Goal: Transaction & Acquisition: Obtain resource

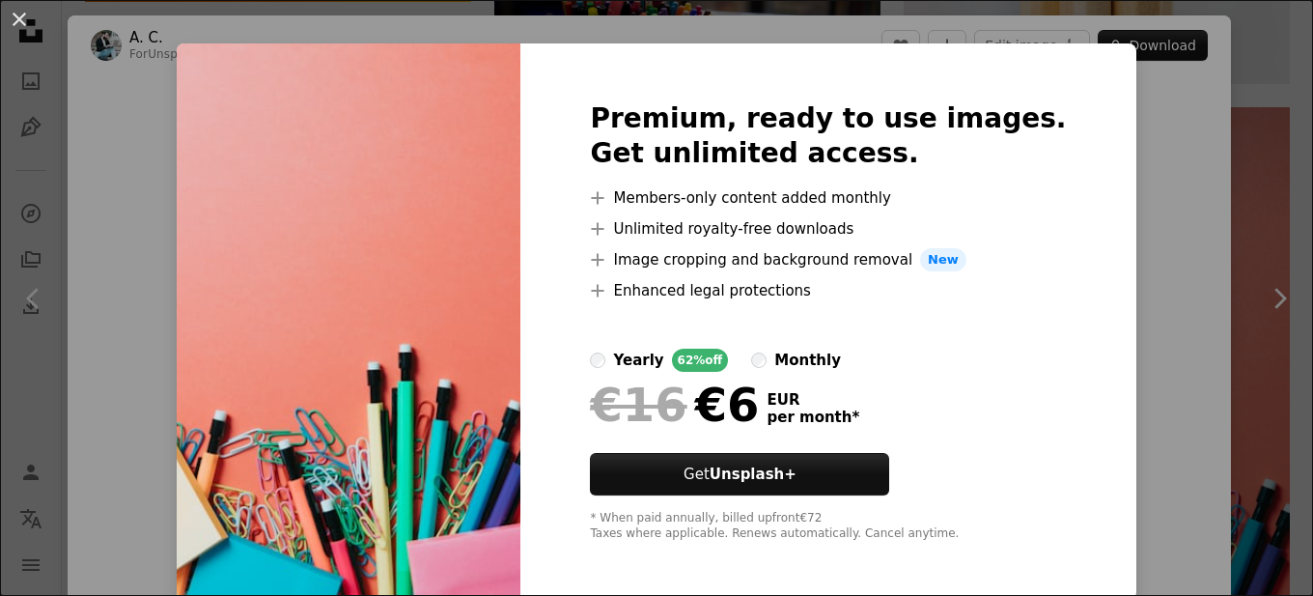
scroll to position [24, 0]
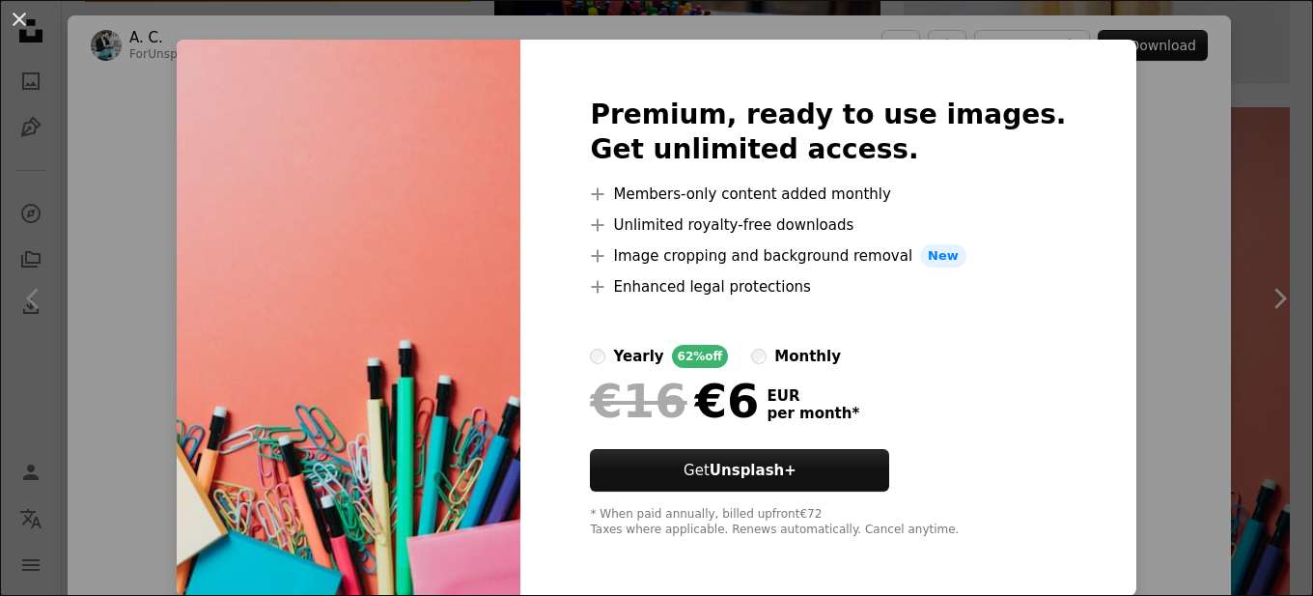
click at [404, 219] on img at bounding box center [349, 318] width 344 height 556
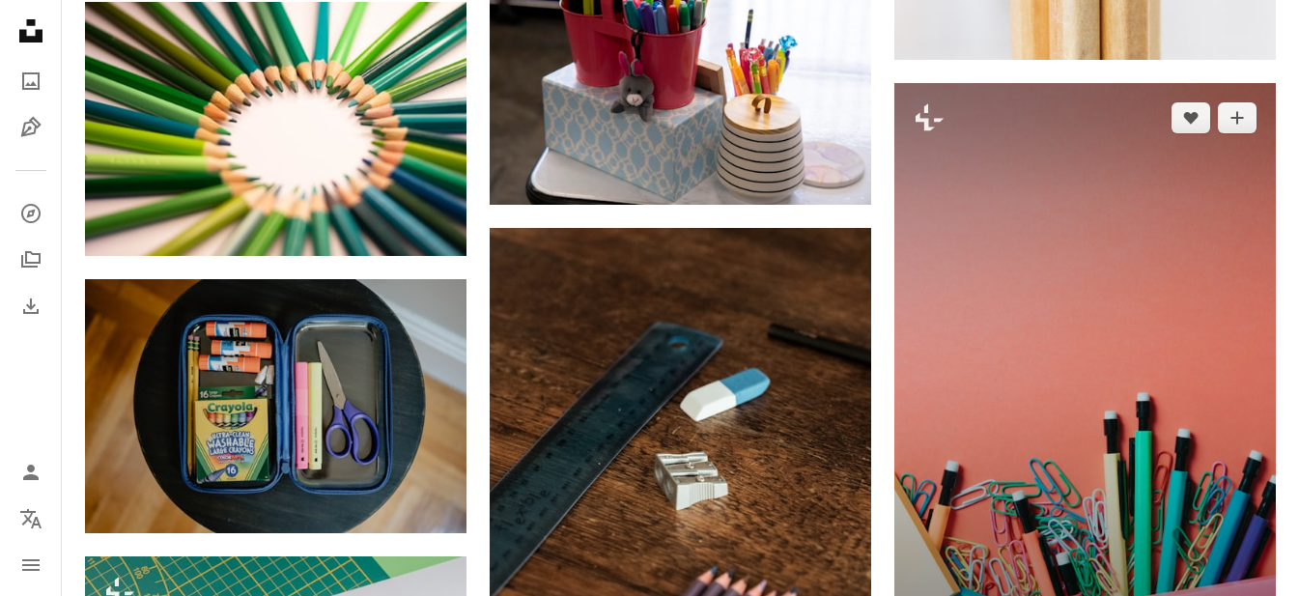
click at [948, 304] on img at bounding box center [1084, 369] width 381 height 573
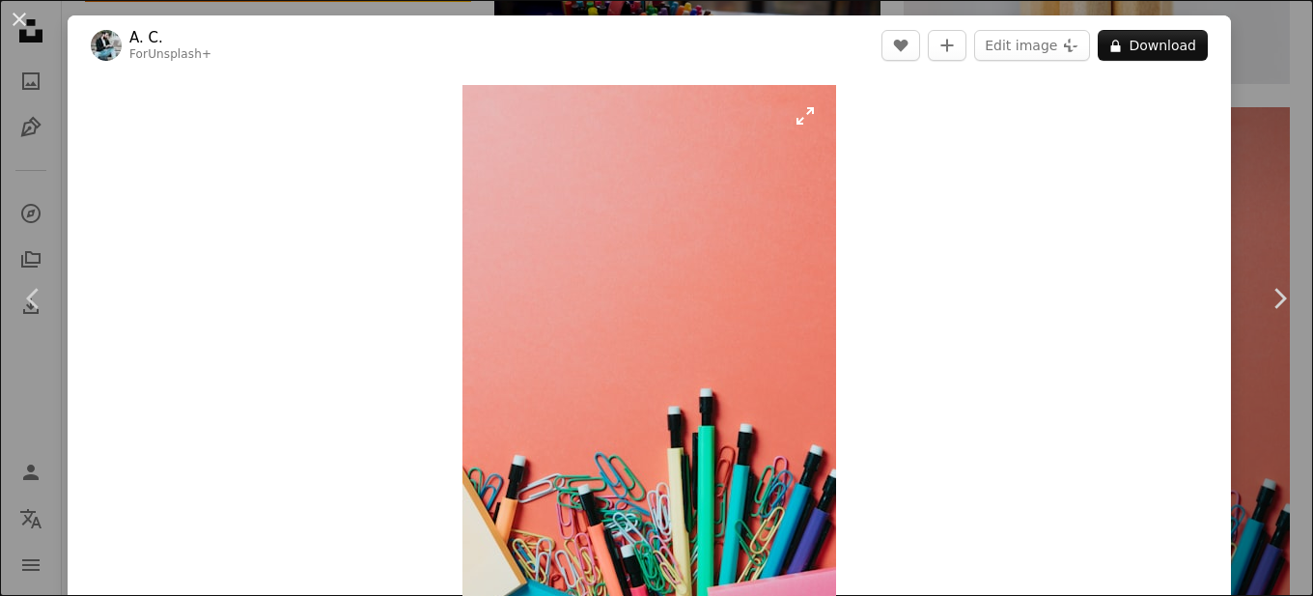
click at [717, 305] on img "Zoom in on this image" at bounding box center [650, 365] width 374 height 561
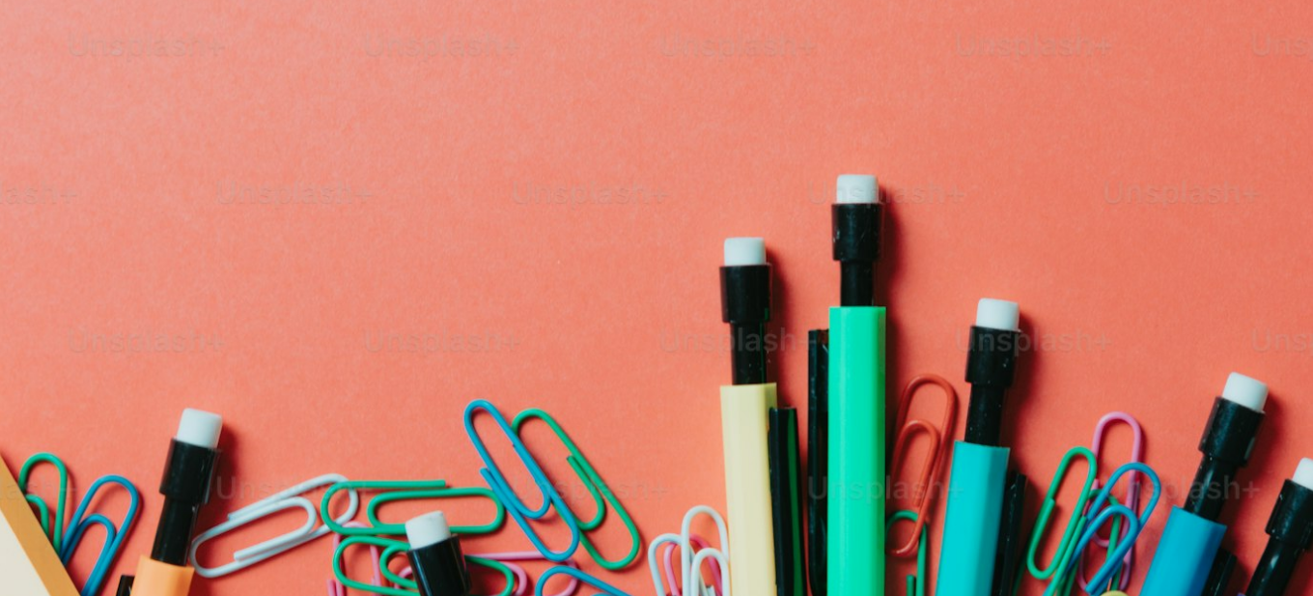
scroll to position [958, 0]
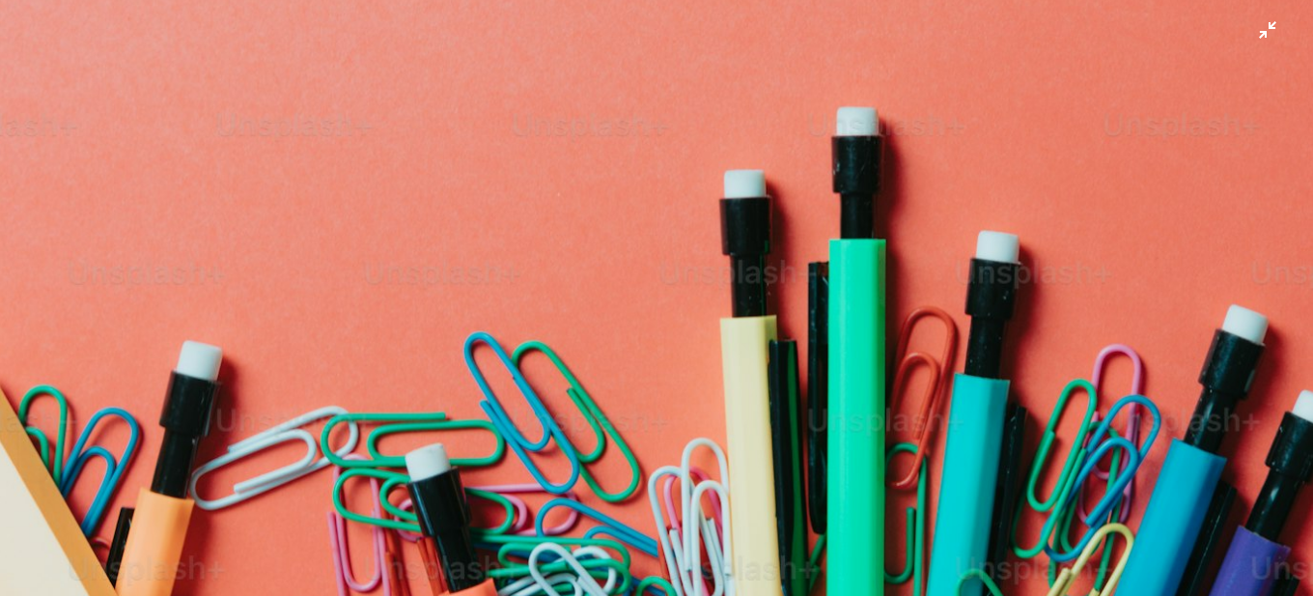
click at [1248, 37] on img "Zoom out on this image" at bounding box center [656, 27] width 1315 height 1973
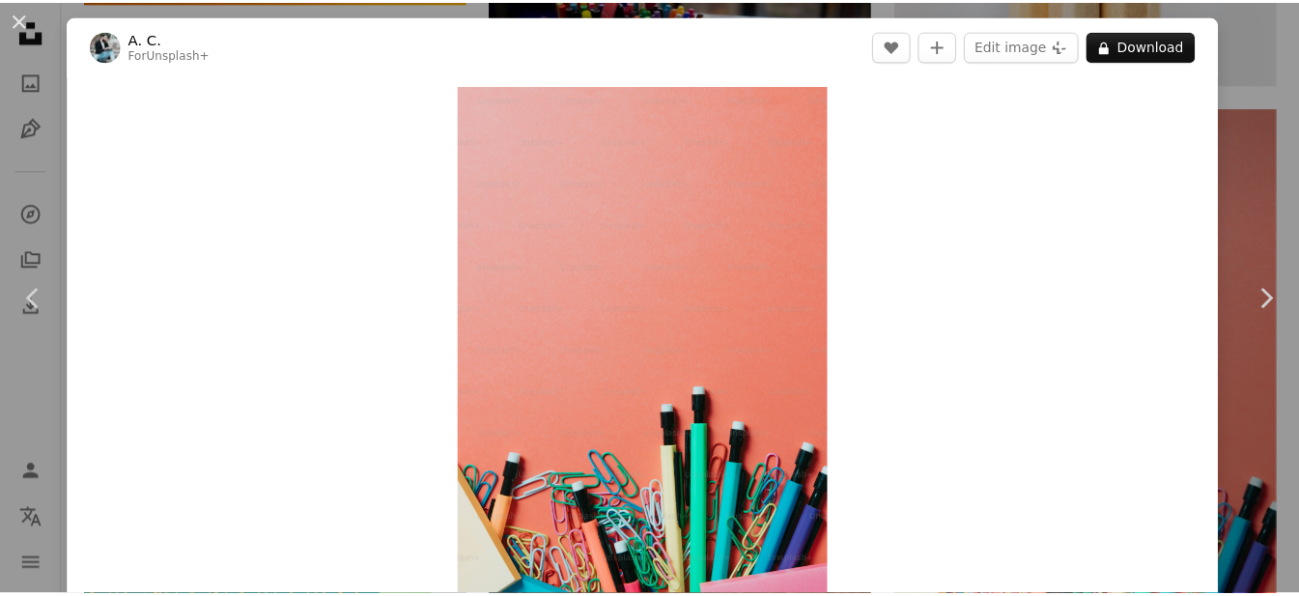
scroll to position [50, 0]
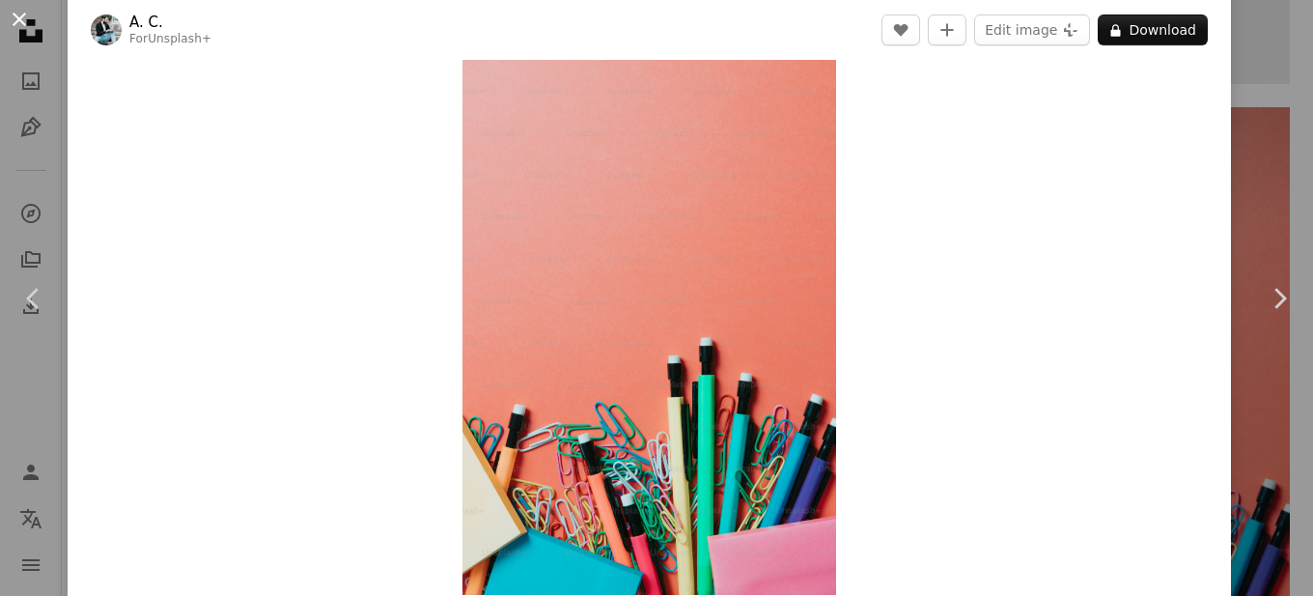
click at [14, 14] on button "An X shape" at bounding box center [19, 19] width 23 height 23
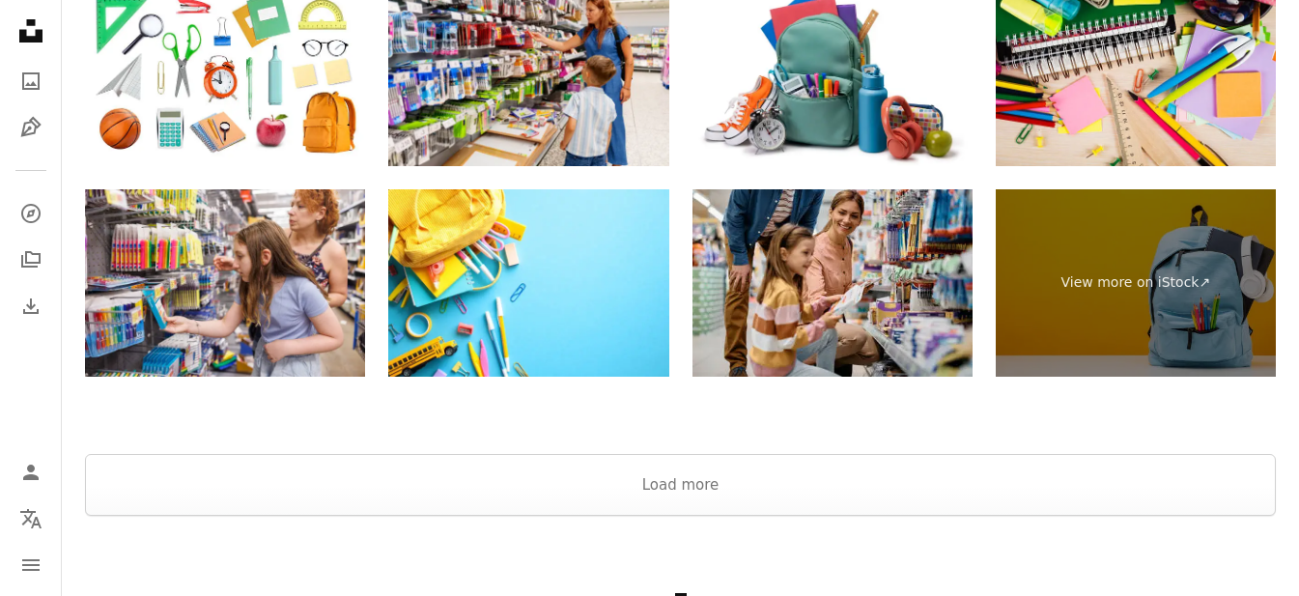
scroll to position [5891, 0]
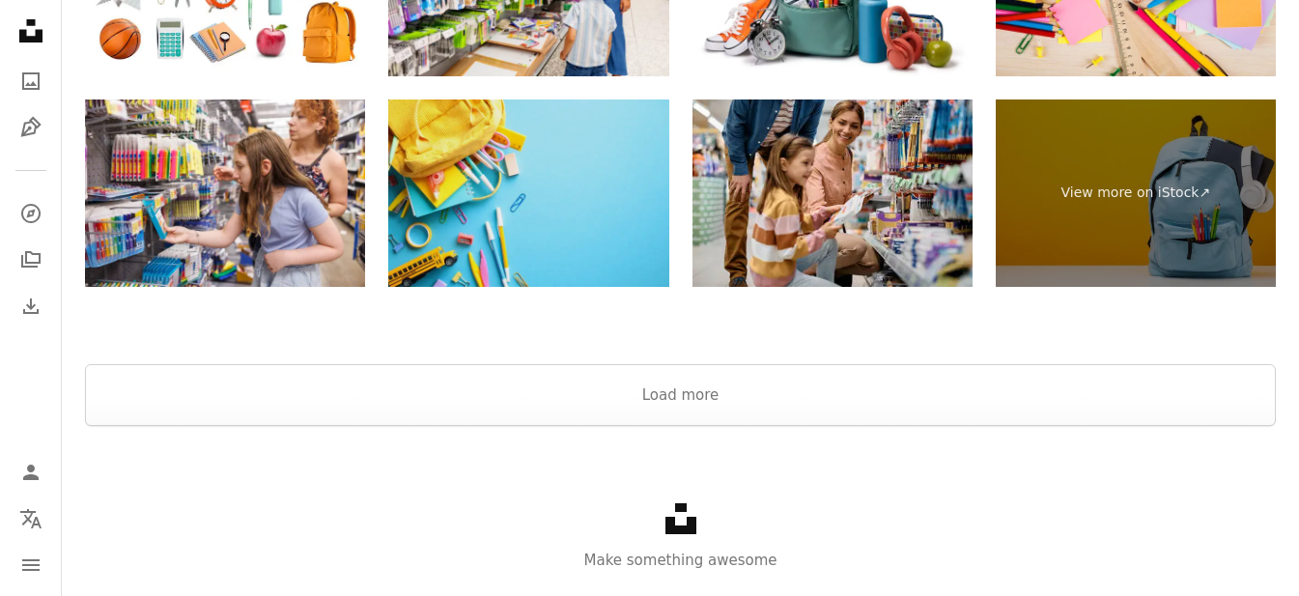
click at [487, 203] on img at bounding box center [528, 192] width 280 height 187
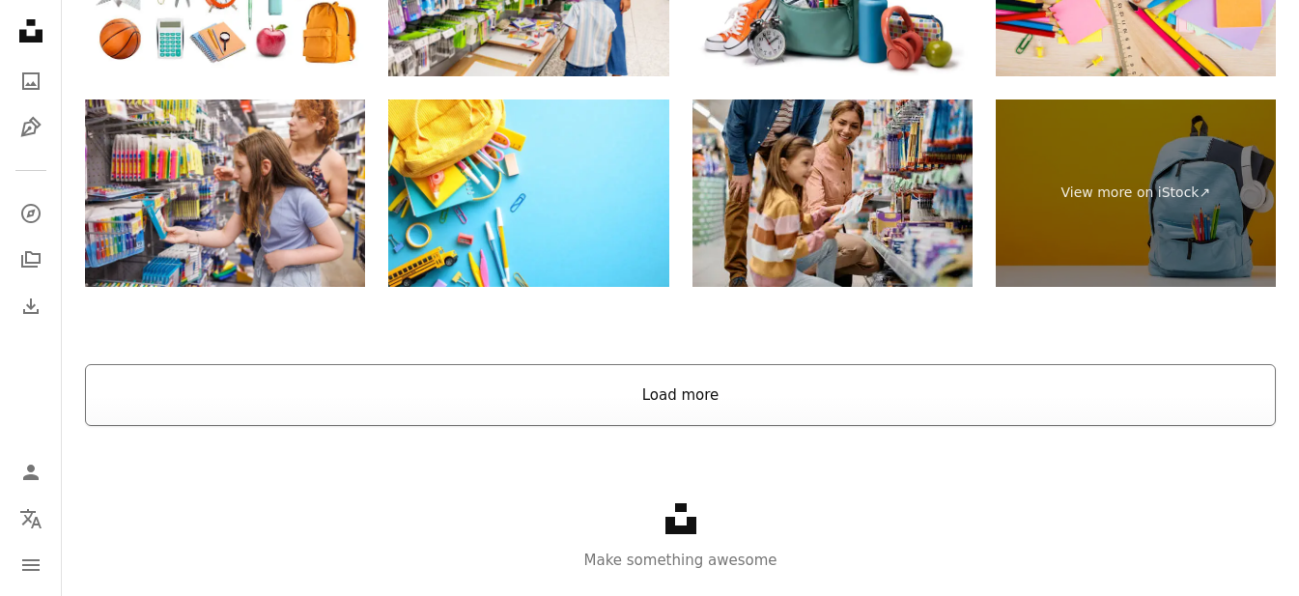
click at [550, 370] on button "Load more" at bounding box center [680, 395] width 1191 height 62
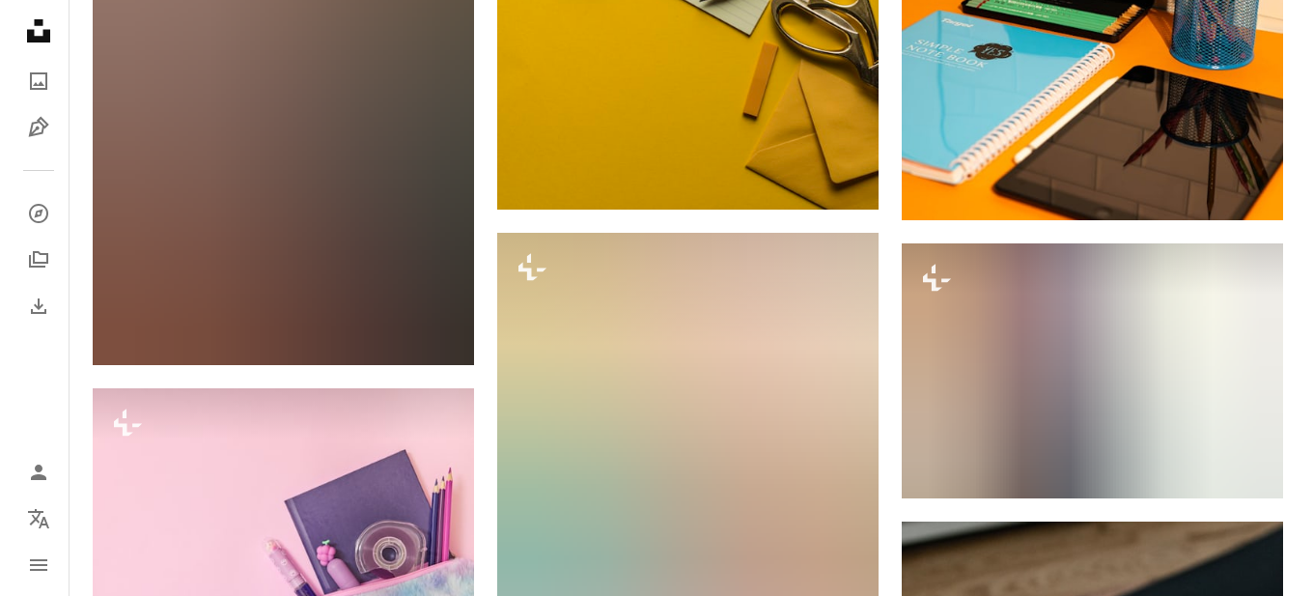
scroll to position [8271, 0]
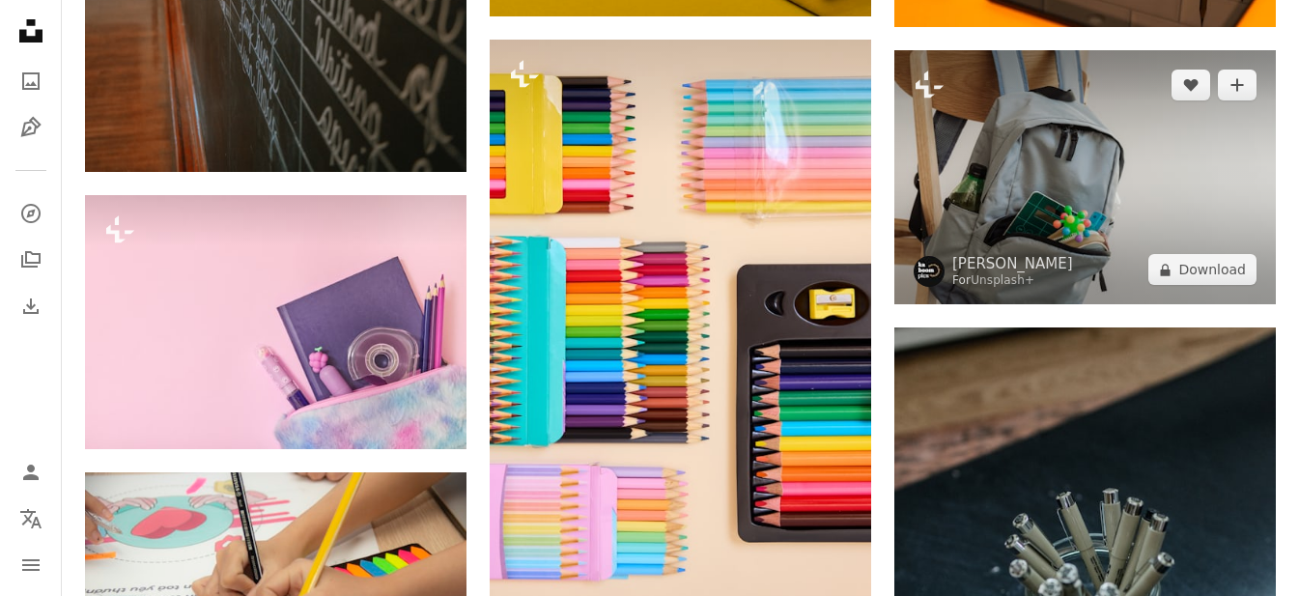
click at [1123, 219] on img at bounding box center [1084, 177] width 381 height 254
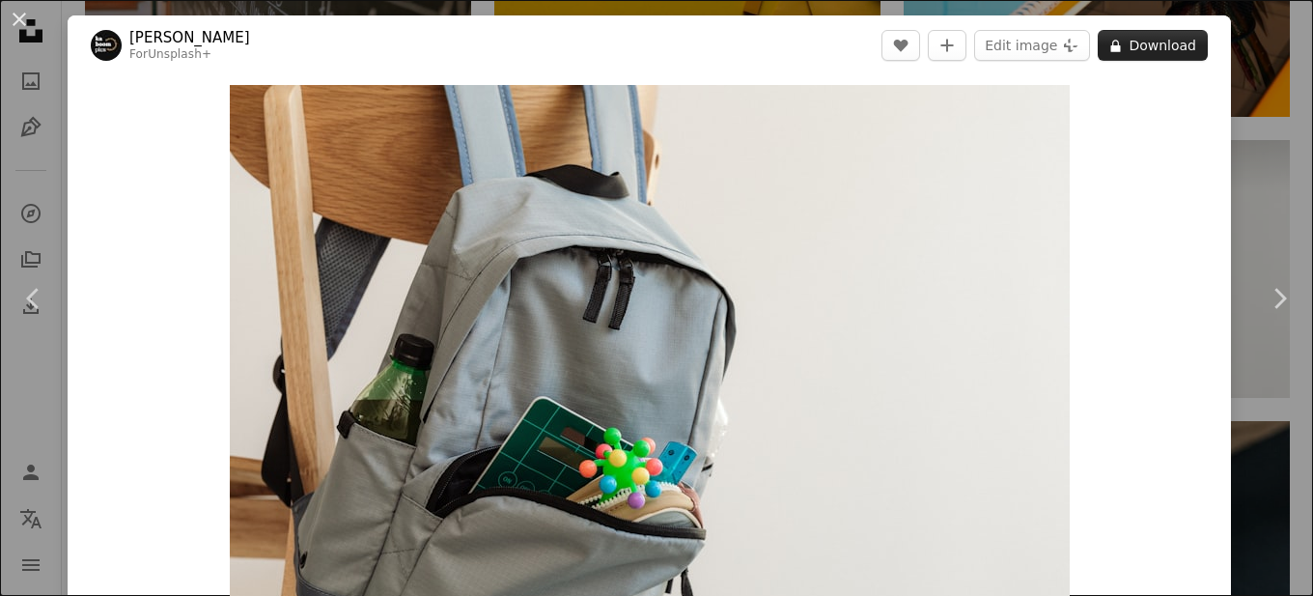
click at [1129, 49] on button "A lock Download" at bounding box center [1153, 45] width 110 height 31
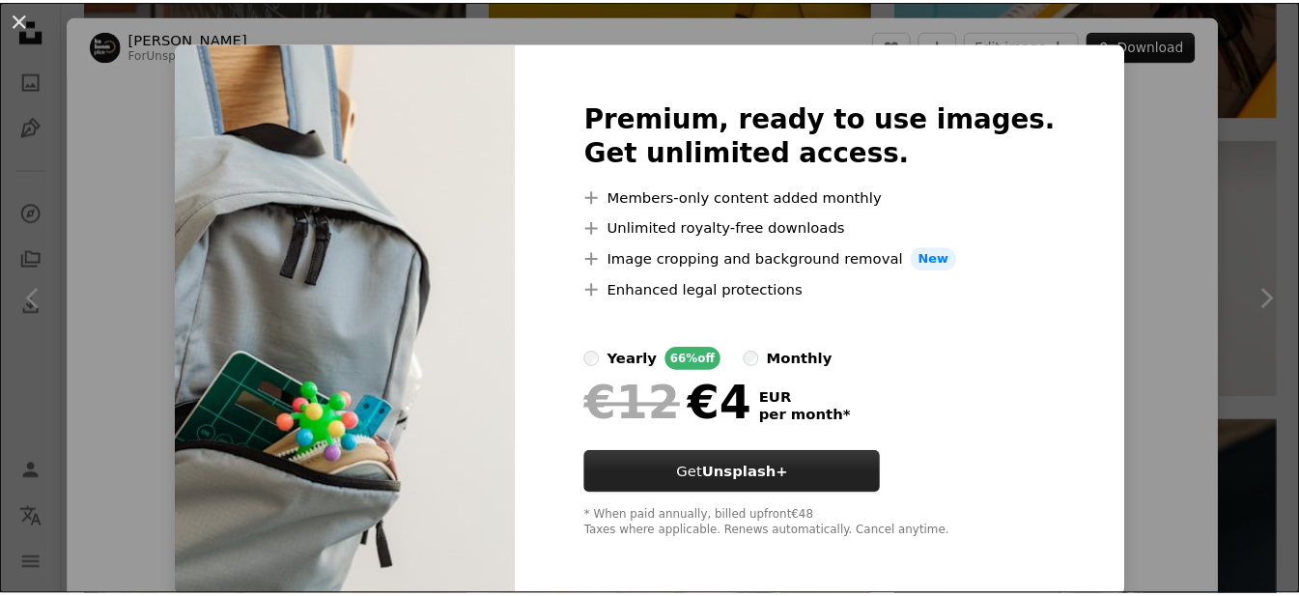
scroll to position [24, 0]
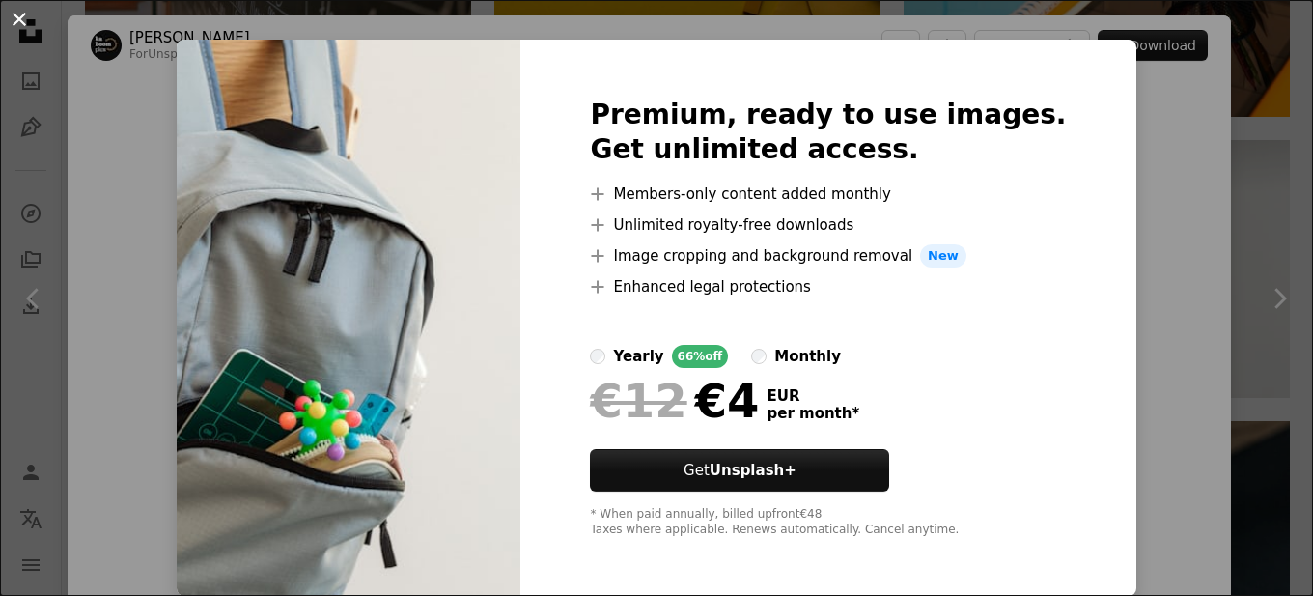
click at [9, 21] on button "An X shape" at bounding box center [19, 19] width 23 height 23
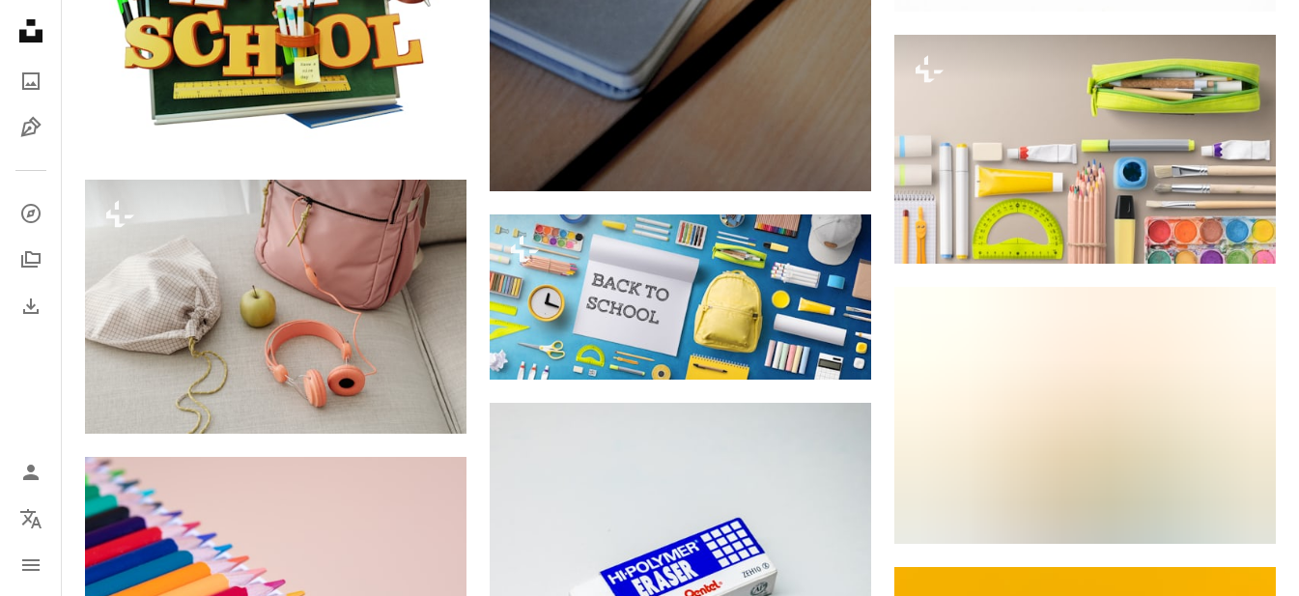
scroll to position [16480, 0]
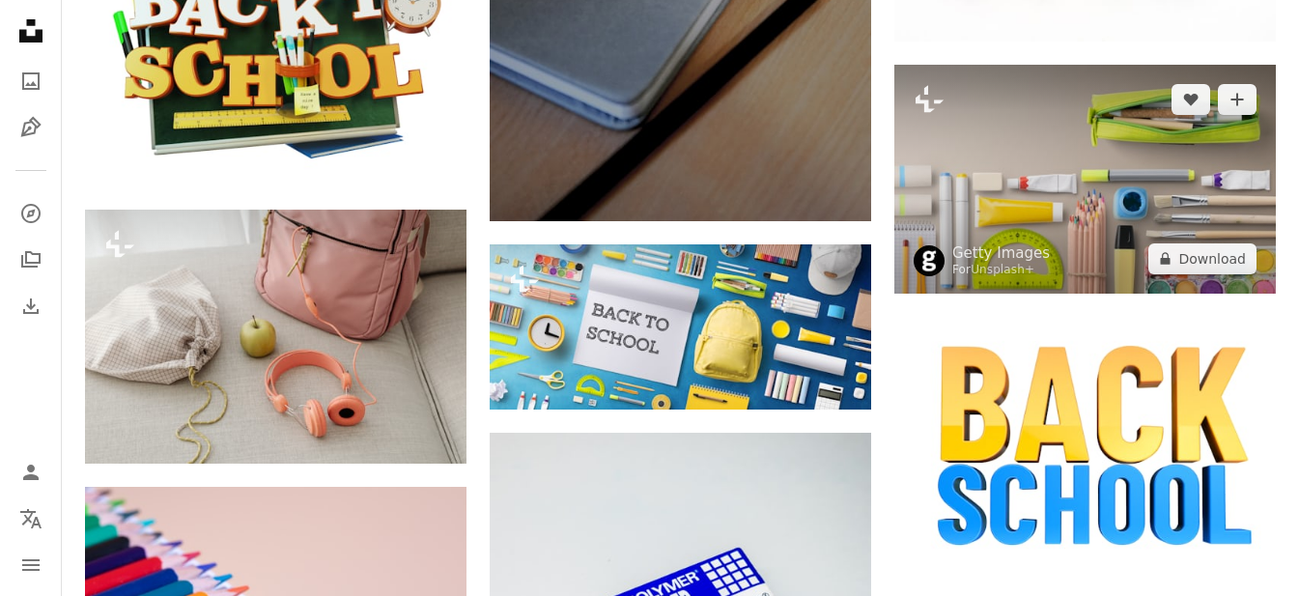
click at [1007, 144] on img at bounding box center [1084, 179] width 381 height 229
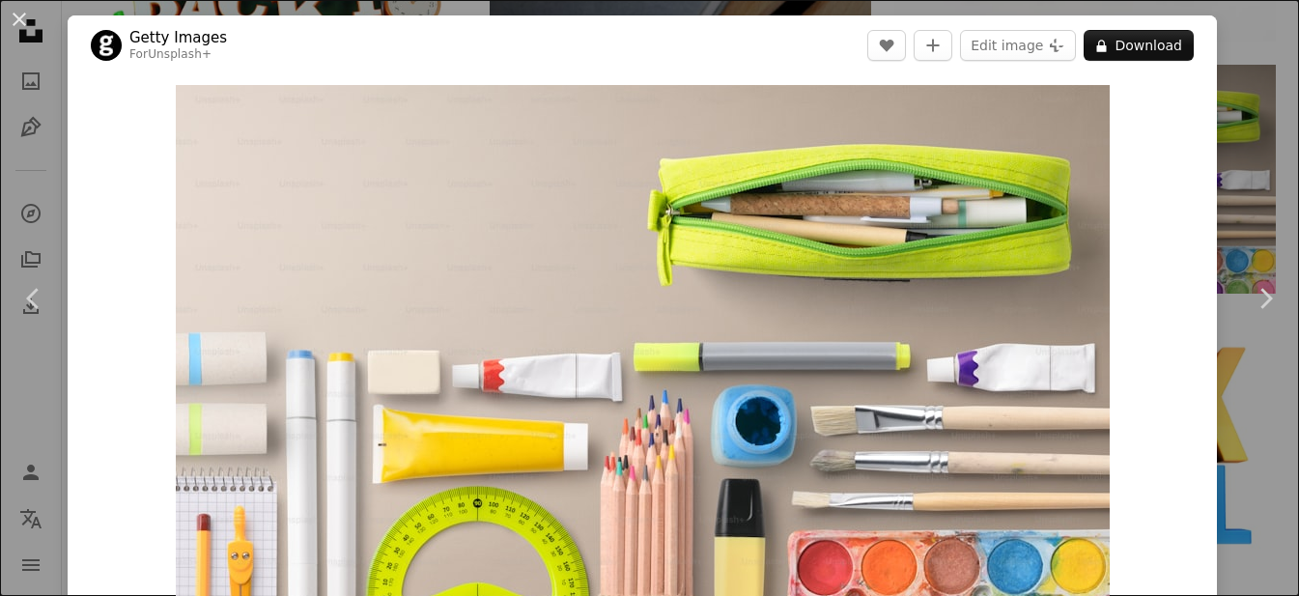
click at [9, 20] on button "An X shape" at bounding box center [19, 19] width 23 height 23
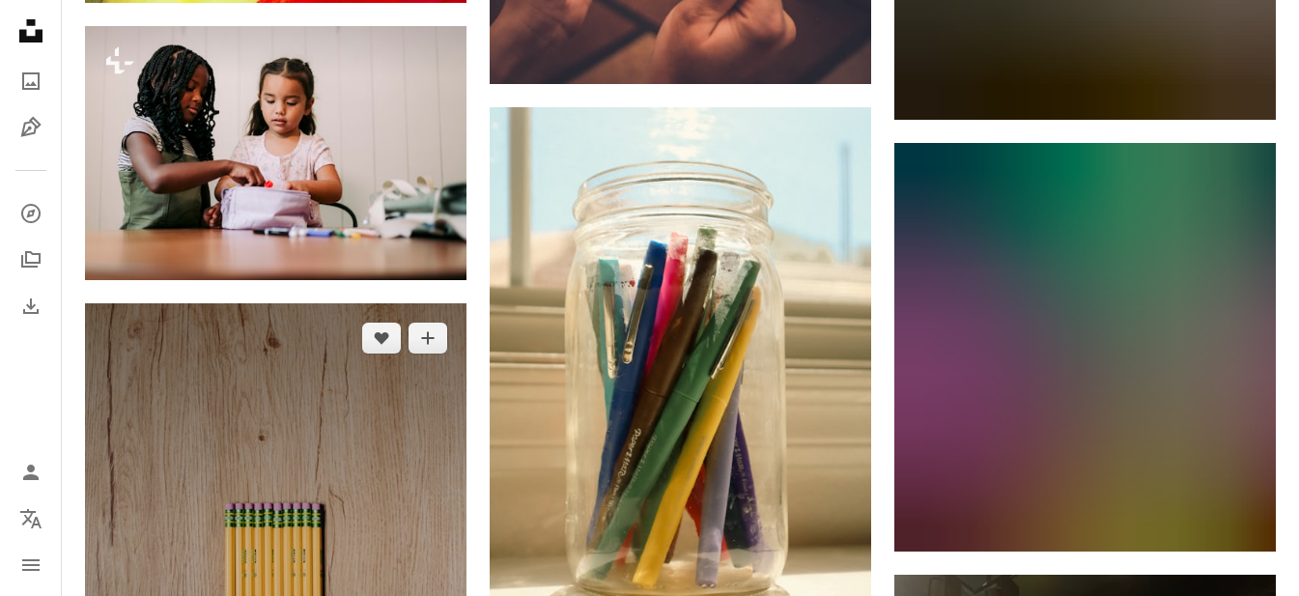
scroll to position [17832, 0]
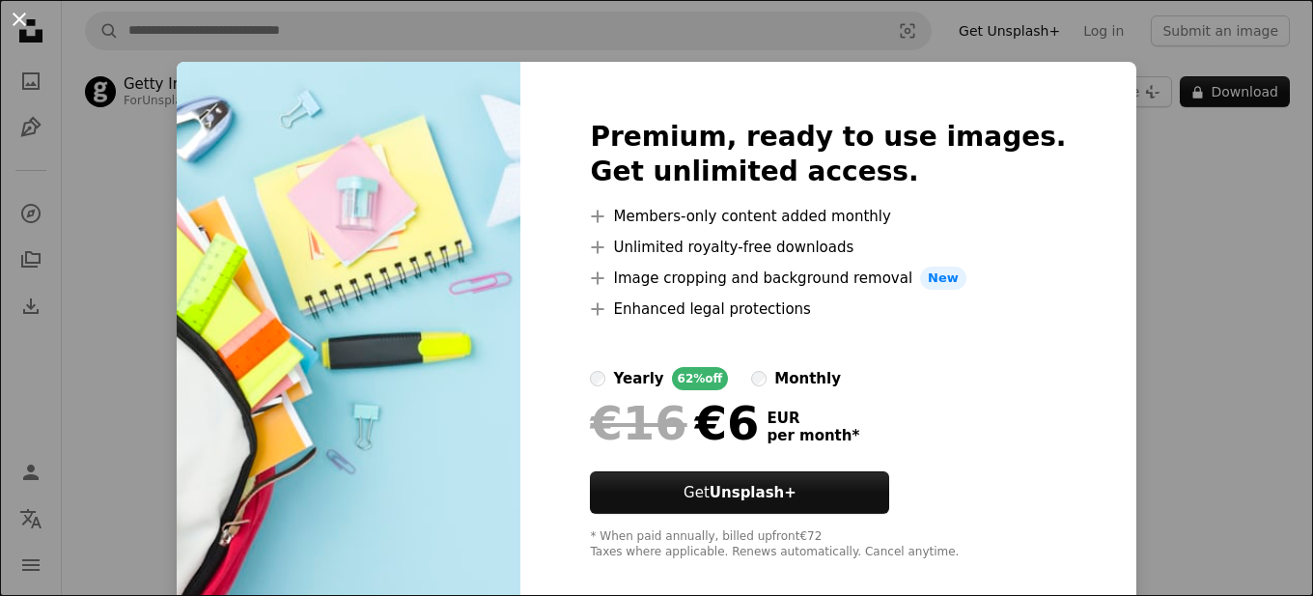
click at [24, 12] on button "An X shape" at bounding box center [19, 19] width 23 height 23
